Goal: Use online tool/utility: Use online tool/utility

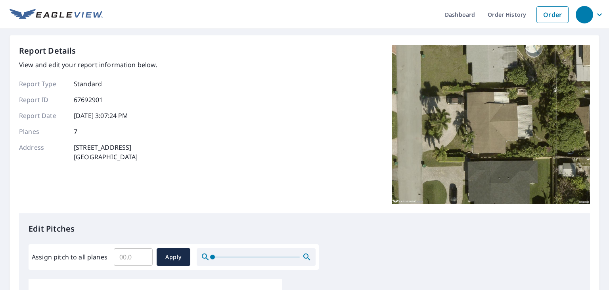
click at [135, 251] on input "Assign pitch to all planes" at bounding box center [133, 256] width 39 height 22
type input "3"
click at [175, 252] on span "Apply" at bounding box center [173, 257] width 21 height 10
type input "3"
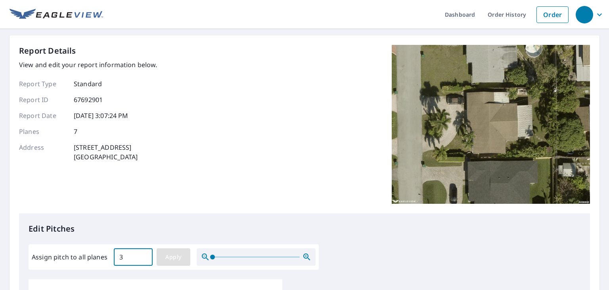
type input "3"
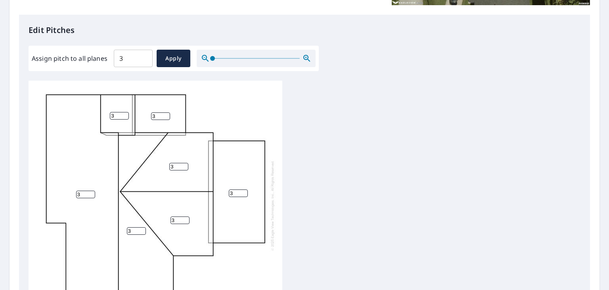
scroll to position [8, 0]
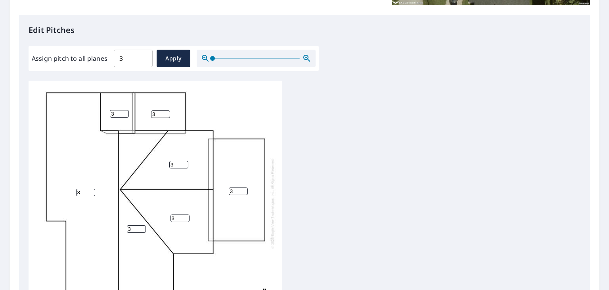
drag, startPoint x: 234, startPoint y: 183, endPoint x: 227, endPoint y: 184, distance: 6.8
click at [227, 184] on div "3 3 3 3 3 3 3" at bounding box center [156, 203] width 254 height 249
type input "0"
drag, startPoint x: 155, startPoint y: 106, endPoint x: 151, endPoint y: 107, distance: 4.9
click at [151, 107] on div "3 0 3 3 3 3 3" at bounding box center [156, 203] width 254 height 249
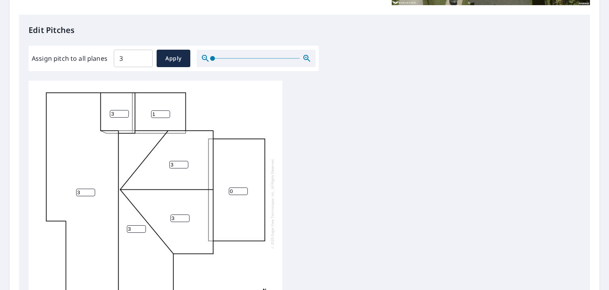
type input "1"
drag, startPoint x: 233, startPoint y: 185, endPoint x: 215, endPoint y: 188, distance: 18.5
click at [215, 188] on div "3 0 3 3 3 1 3" at bounding box center [156, 203] width 254 height 249
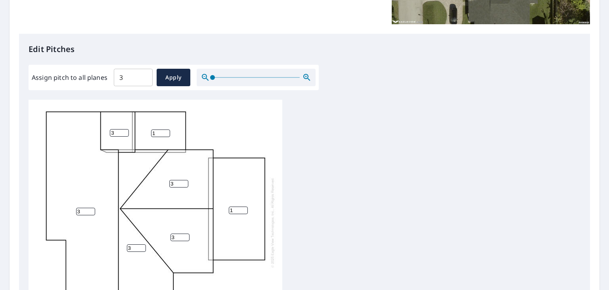
scroll to position [338, 0]
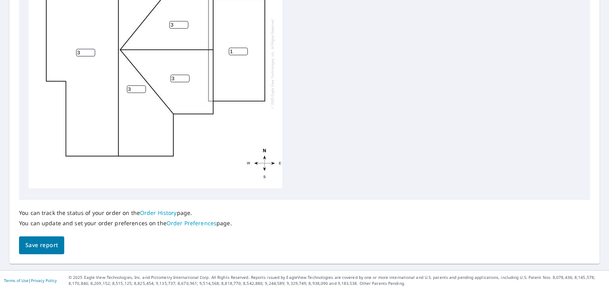
type input "1"
click at [39, 243] on span "Save report" at bounding box center [41, 245] width 33 height 10
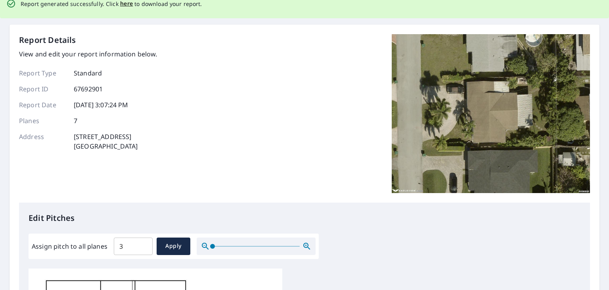
scroll to position [0, 0]
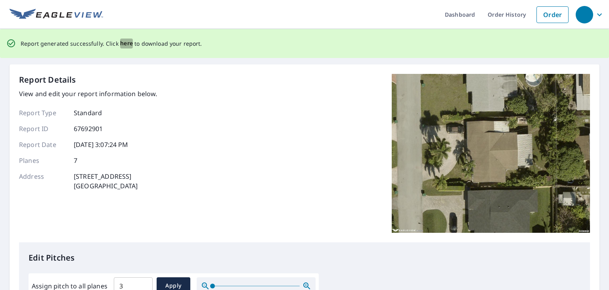
click at [123, 44] on span "here" at bounding box center [126, 43] width 13 height 10
